Goal: Task Accomplishment & Management: Manage account settings

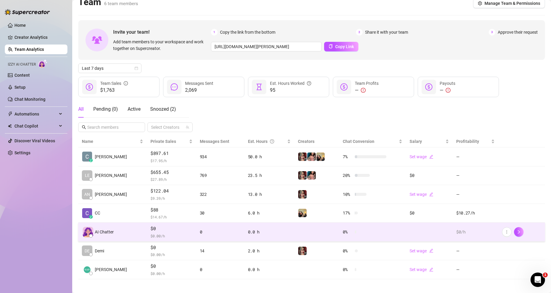
scroll to position [12, 0]
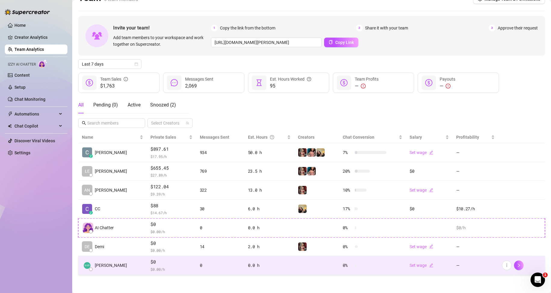
click at [164, 266] on div "$0 $ 0.00 /h" at bounding box center [171, 265] width 42 height 14
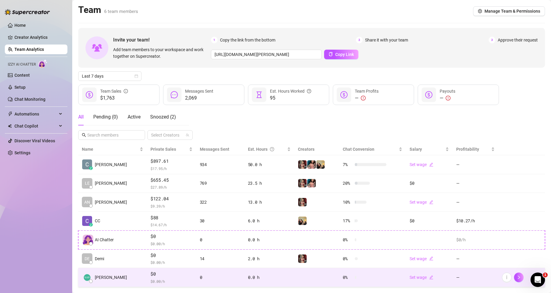
click at [283, 280] on td "0.0 h" at bounding box center [269, 277] width 50 height 19
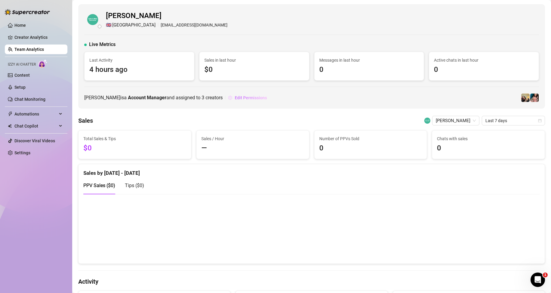
click at [255, 98] on span "Edit Permissions" at bounding box center [251, 97] width 32 height 5
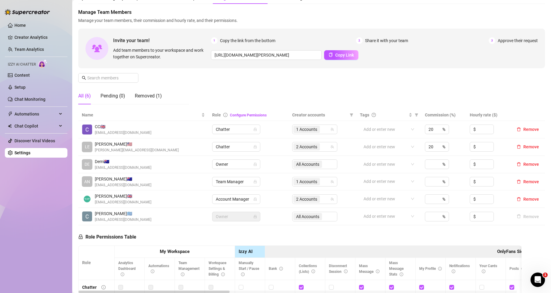
scroll to position [60, 0]
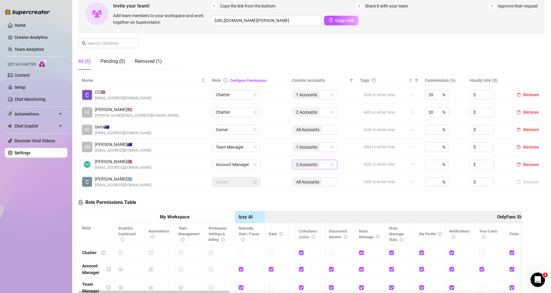
click at [310, 165] on span "2 Accounts" at bounding box center [306, 164] width 21 height 7
click at [303, 202] on span "Select tree node" at bounding box center [302, 202] width 5 height 5
checkbox input "true"
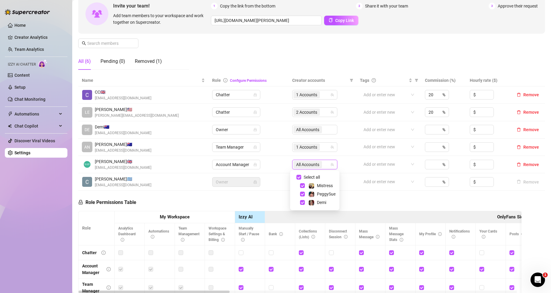
click at [344, 165] on td "All Accounts" at bounding box center [323, 164] width 68 height 17
click at [229, 163] on span "Account Manager" at bounding box center [236, 164] width 41 height 9
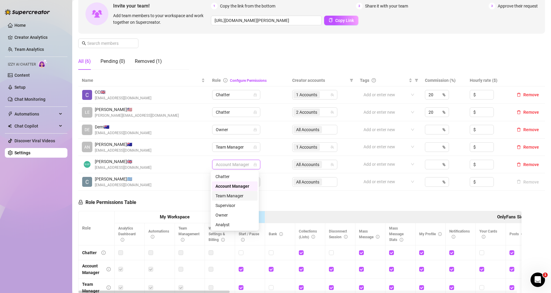
click at [199, 189] on td "[PERSON_NAME] 🇬🇷 [EMAIL_ADDRESS][DOMAIN_NAME]" at bounding box center [143, 181] width 130 height 17
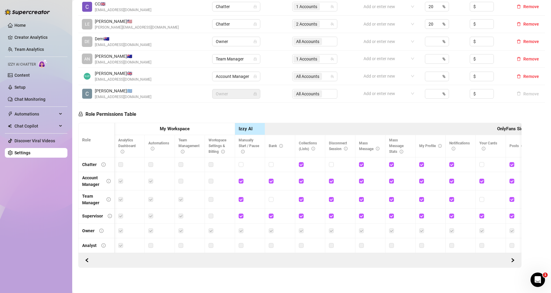
scroll to position [0, 343]
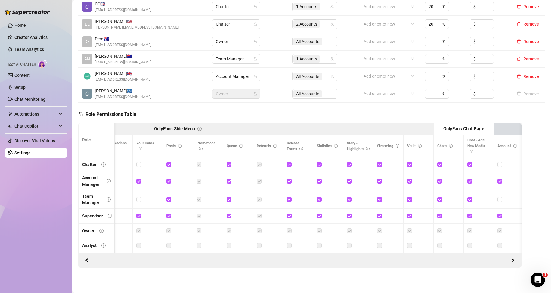
click at [353, 256] on div at bounding box center [299, 260] width 435 height 10
drag, startPoint x: 363, startPoint y: 257, endPoint x: 429, endPoint y: 258, distance: 66.2
click at [429, 258] on div at bounding box center [299, 260] width 435 height 10
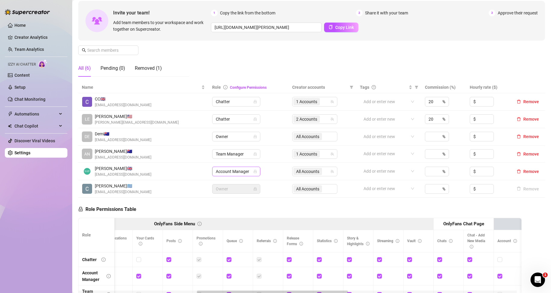
scroll to position [30, 0]
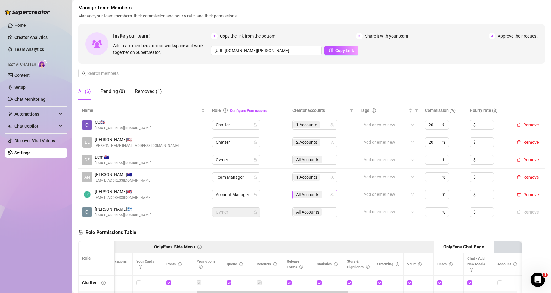
click at [311, 193] on span "All Accounts" at bounding box center [307, 194] width 23 height 7
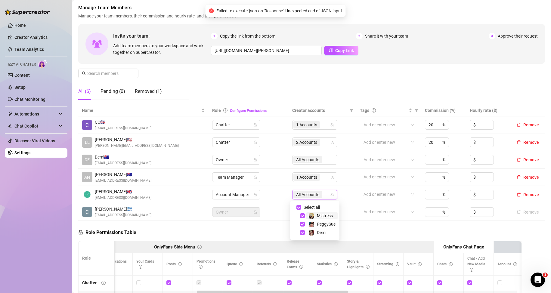
click at [153, 220] on td "[PERSON_NAME] 🇬🇷 [EMAIL_ADDRESS][DOMAIN_NAME]" at bounding box center [143, 211] width 130 height 17
drag, startPoint x: 153, startPoint y: 220, endPoint x: 20, endPoint y: 94, distance: 183.0
click at [153, 220] on td "[PERSON_NAME] 🇬🇷 [EMAIL_ADDRESS][DOMAIN_NAME]" at bounding box center [143, 211] width 130 height 17
